Goal: Transaction & Acquisition: Purchase product/service

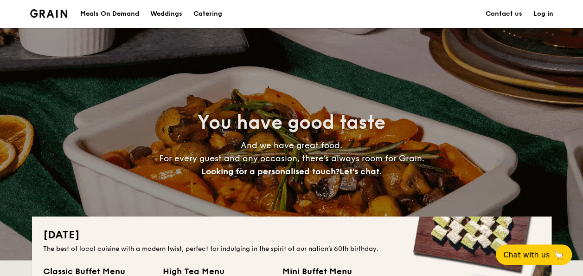
drag, startPoint x: 0, startPoint y: 0, endPoint x: 113, endPoint y: 20, distance: 115.0
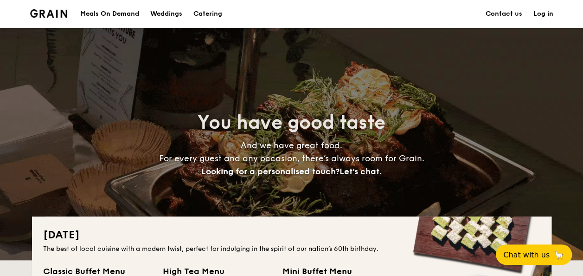
click at [114, 20] on div "Meals On Demand" at bounding box center [109, 14] width 59 height 28
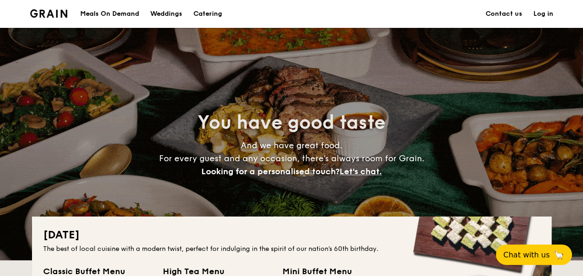
click at [209, 16] on h1 "Catering" at bounding box center [207, 14] width 29 height 28
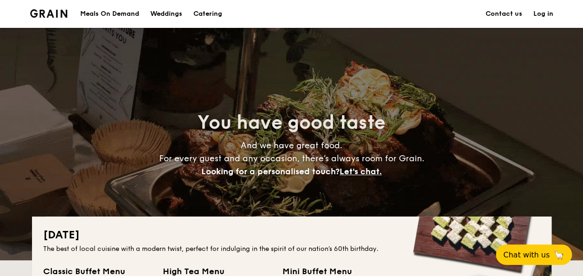
click at [212, 14] on h1 "Catering" at bounding box center [207, 14] width 29 height 28
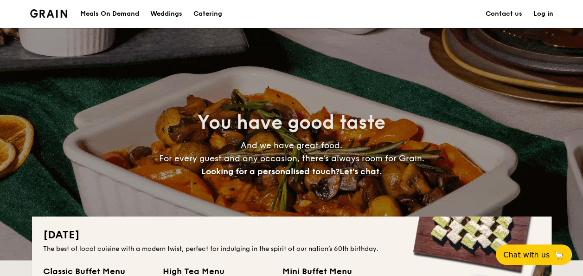
click at [181, 8] on div "Weddings" at bounding box center [166, 14] width 32 height 28
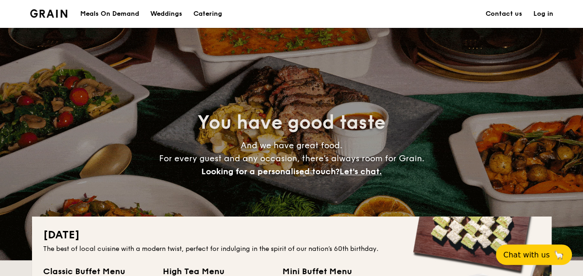
click at [196, 8] on h1 "Catering" at bounding box center [207, 14] width 29 height 28
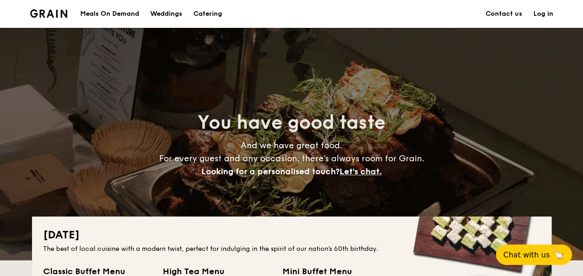
click at [196, 8] on h1 "Catering" at bounding box center [207, 14] width 29 height 28
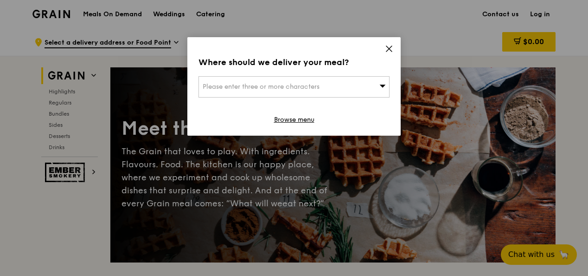
click at [388, 47] on icon at bounding box center [389, 49] width 8 height 8
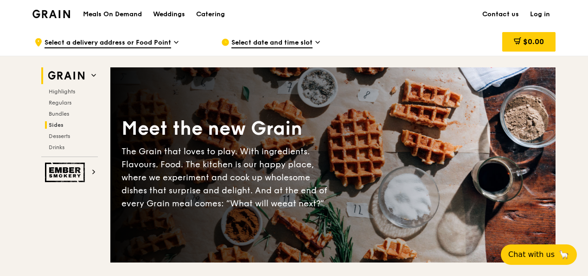
click at [58, 123] on span "Sides" at bounding box center [56, 125] width 15 height 6
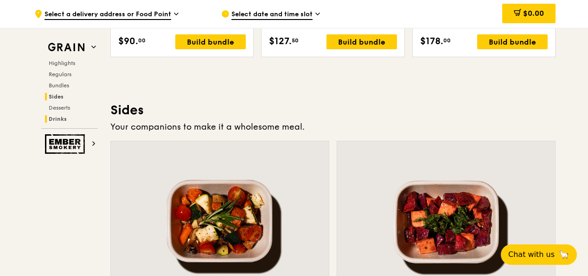
scroll to position [2068, 0]
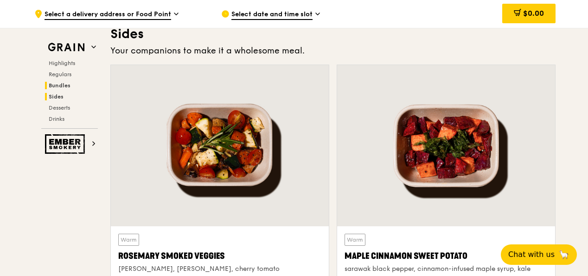
click at [65, 86] on span "Bundles" at bounding box center [60, 85] width 22 height 6
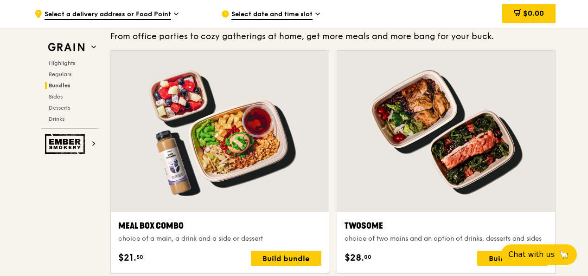
scroll to position [1325, 0]
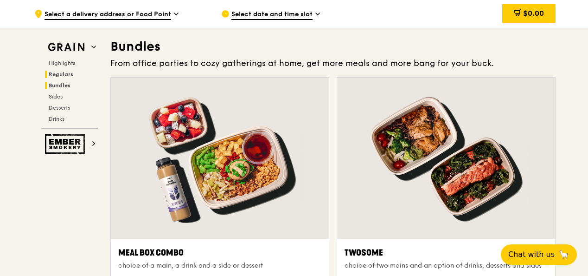
click at [65, 71] on span "Regulars" at bounding box center [61, 74] width 25 height 6
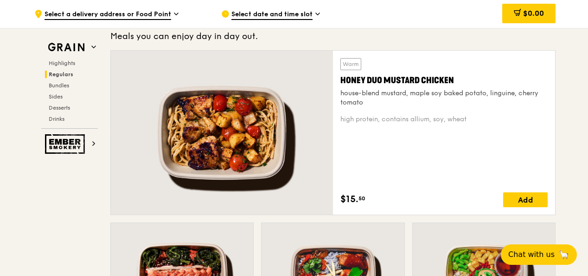
scroll to position [600, 0]
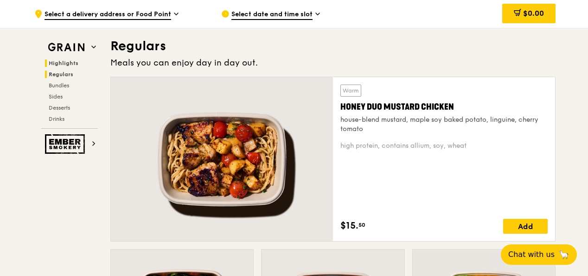
click at [65, 62] on span "Highlights" at bounding box center [64, 63] width 30 height 6
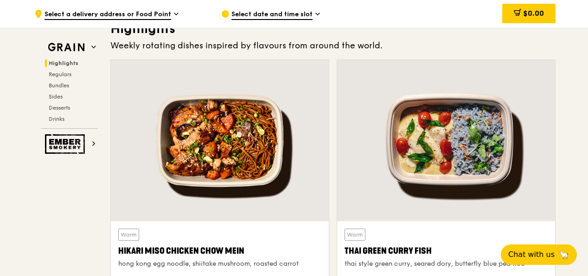
scroll to position [262, 0]
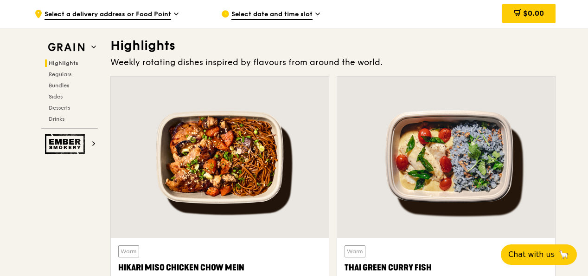
click at [58, 103] on div "Highlights Regulars Bundles Sides Desserts Drinks" at bounding box center [69, 90] width 57 height 63
click at [58, 109] on span "Desserts" at bounding box center [61, 107] width 24 height 6
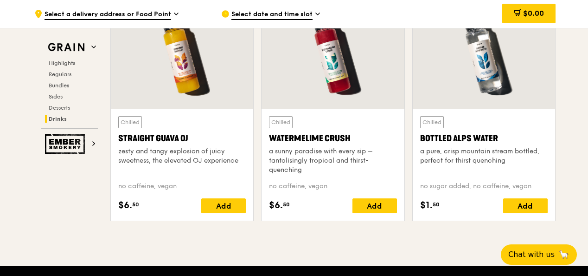
scroll to position [3699, 0]
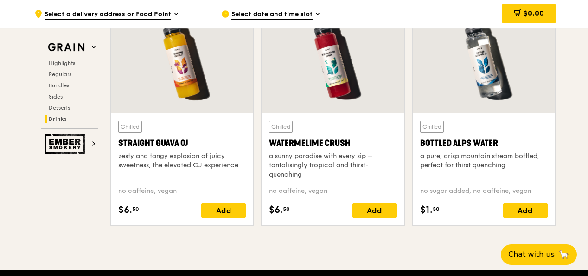
drag, startPoint x: 587, startPoint y: 252, endPoint x: 585, endPoint y: 237, distance: 15.4
drag, startPoint x: 587, startPoint y: 242, endPoint x: 587, endPoint y: 233, distance: 8.8
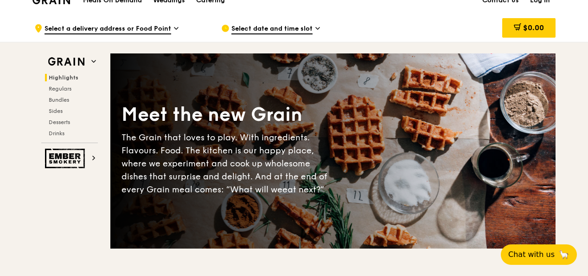
scroll to position [0, 0]
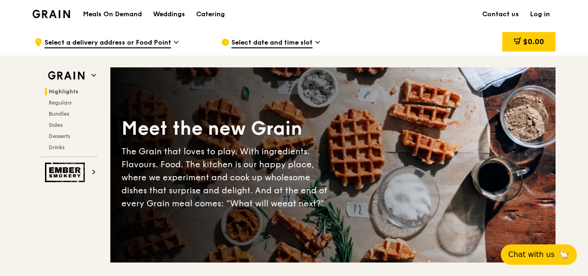
click at [127, 12] on h1 "Meals On Demand" at bounding box center [112, 14] width 59 height 9
click at [332, 172] on div "The Grain that loves to play. With ingredients. Flavours. Food. The kitchen is …" at bounding box center [228, 177] width 212 height 65
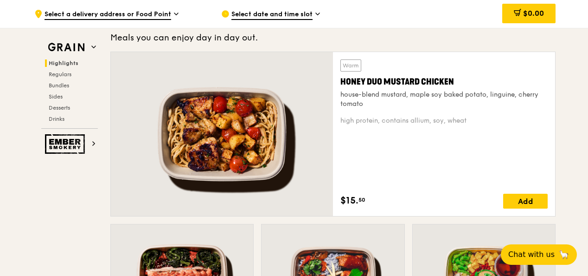
scroll to position [650, 0]
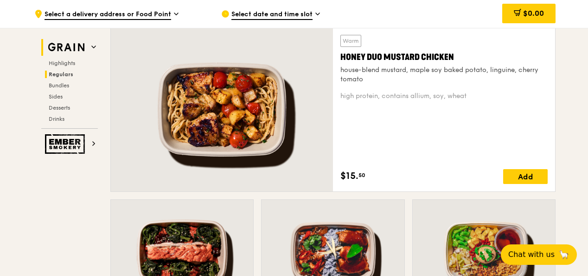
click at [96, 43] on h2 "Grain" at bounding box center [69, 47] width 57 height 17
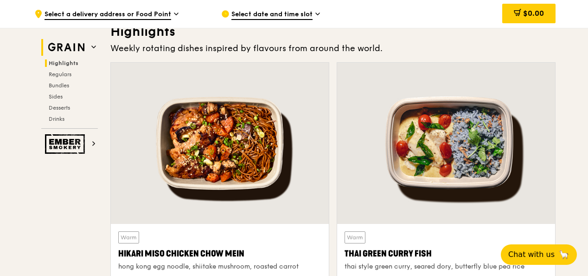
scroll to position [262, 0]
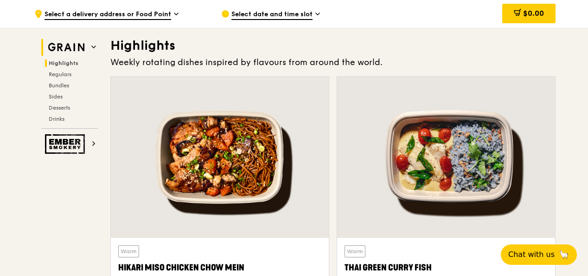
click at [96, 43] on h2 "Grain" at bounding box center [69, 47] width 57 height 17
